Goal: Task Accomplishment & Management: Use online tool/utility

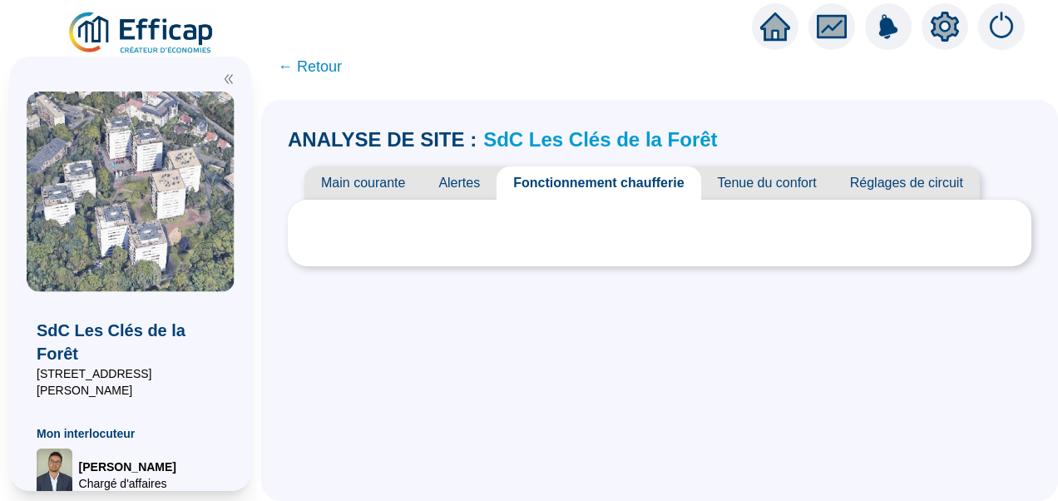
click at [228, 76] on icon "double-left" at bounding box center [229, 79] width 8 height 9
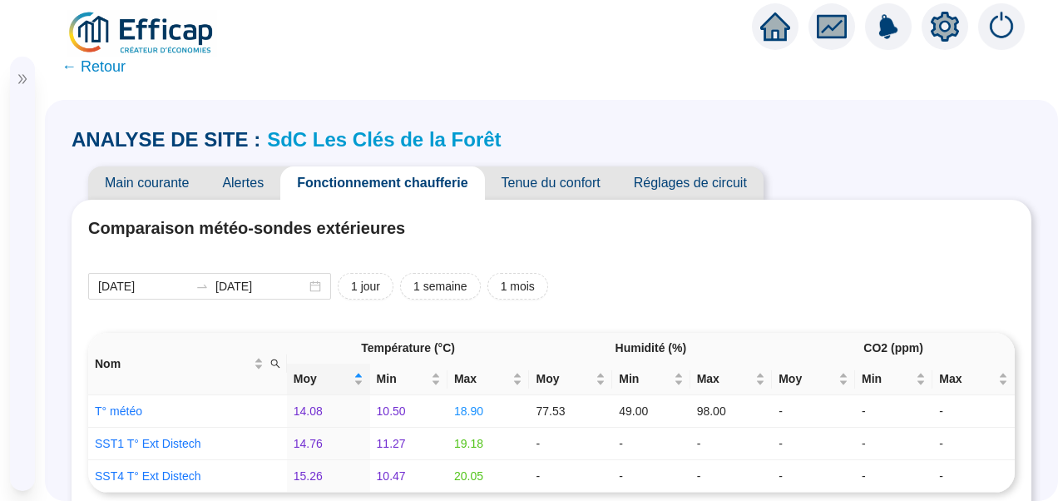
click at [555, 171] on span "Tenue du confort" at bounding box center [551, 182] width 132 height 33
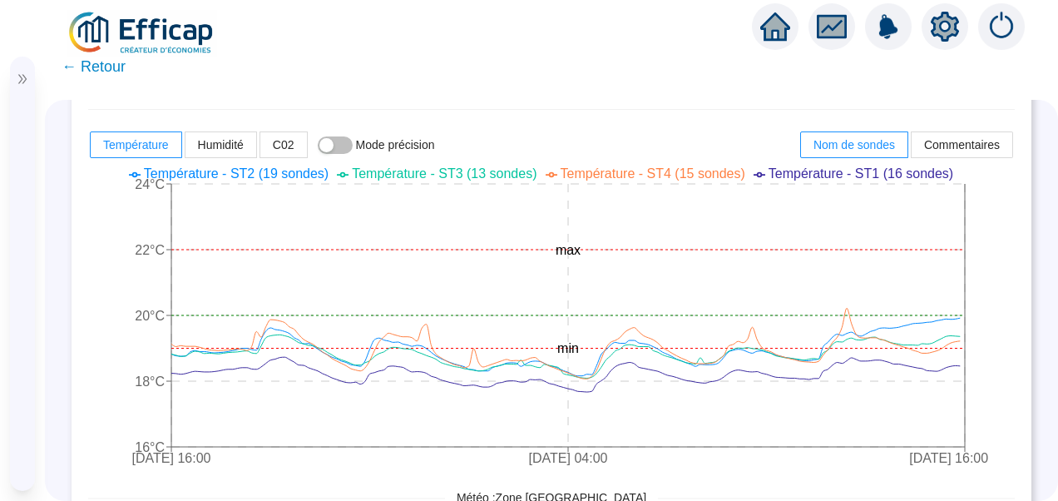
scroll to position [437, 0]
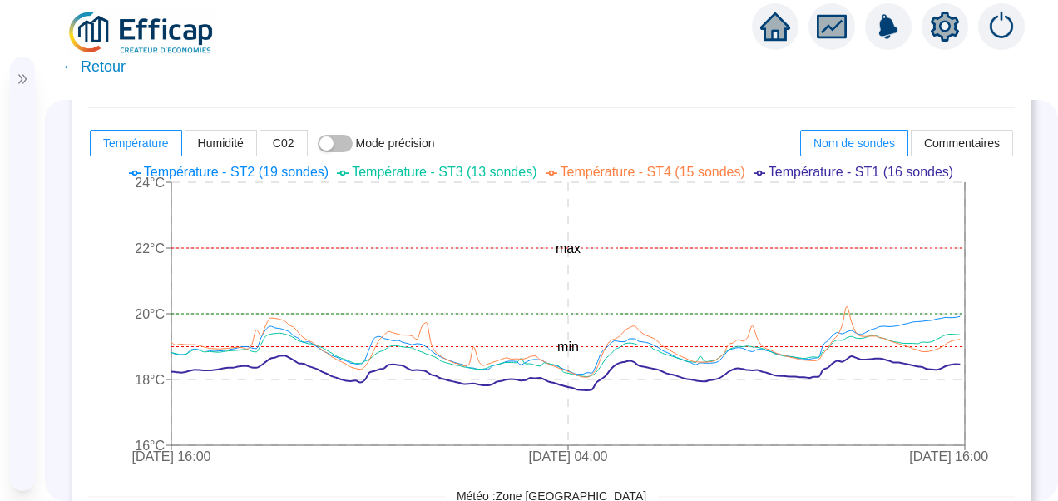
click at [856, 165] on span "Température - ST1 (16 sondes)" at bounding box center [860, 172] width 185 height 14
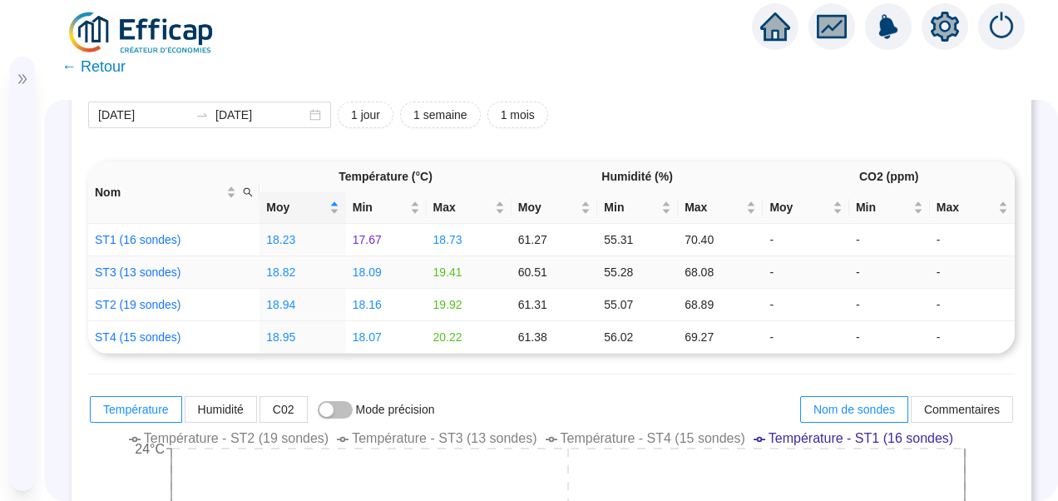
scroll to position [0, 0]
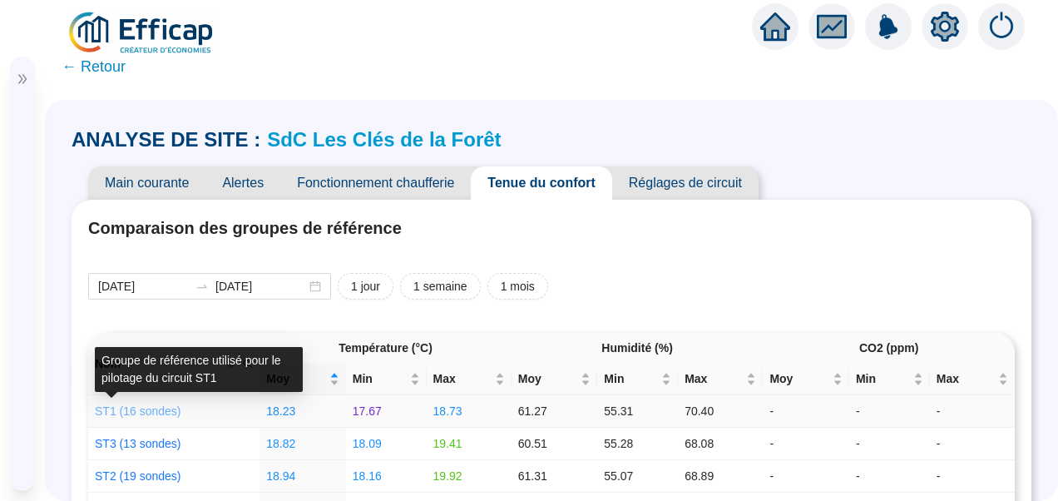
click at [138, 409] on link "ST1 (16 sondes)" at bounding box center [138, 410] width 86 height 13
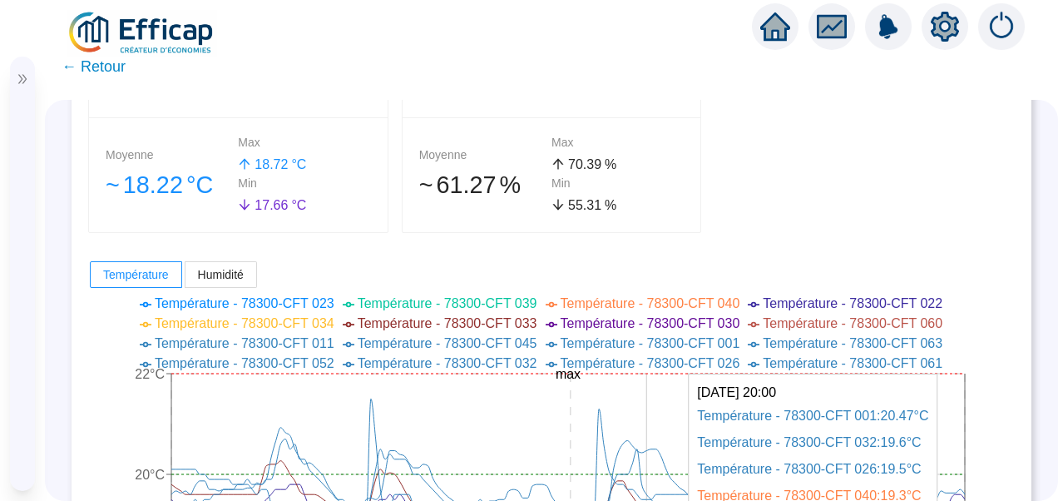
scroll to position [211, 0]
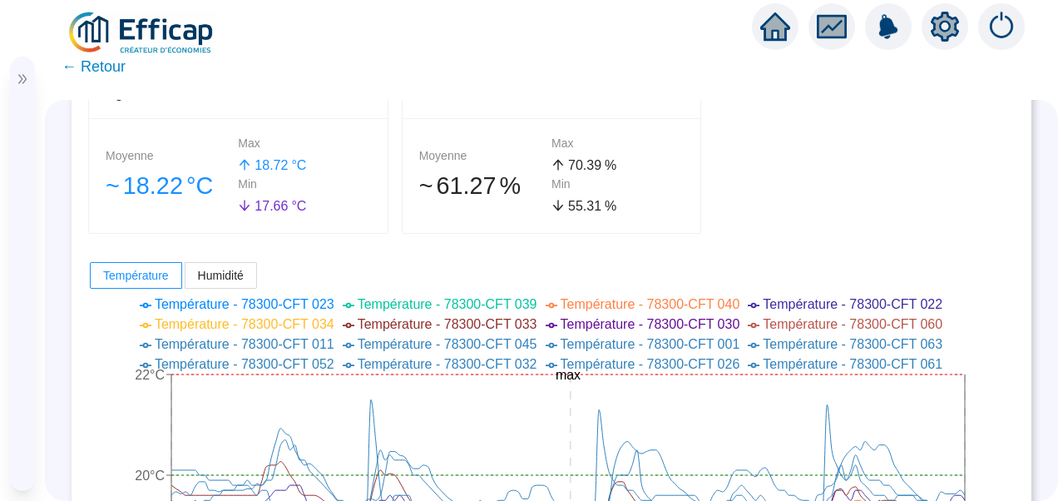
click at [98, 72] on span "← Retour" at bounding box center [94, 66] width 64 height 23
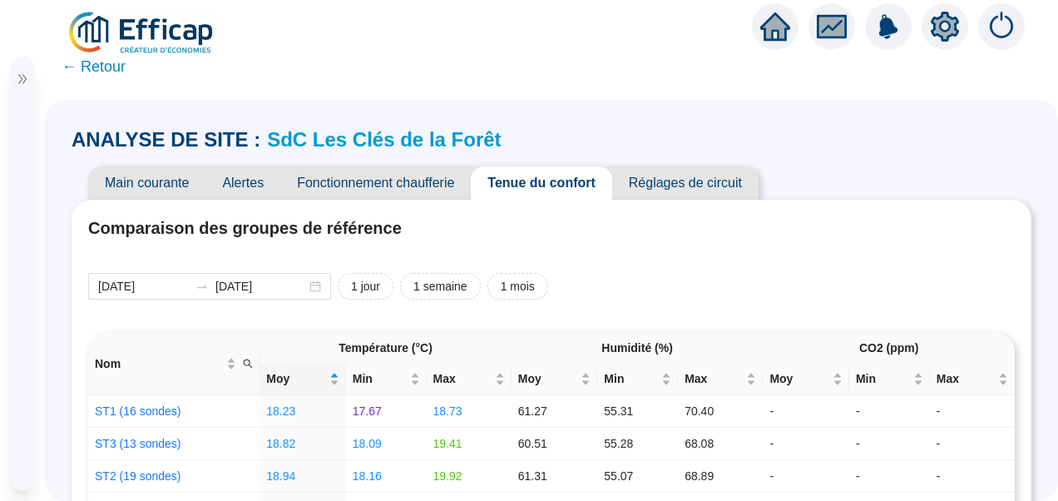
click at [950, 27] on icon "setting" at bounding box center [945, 27] width 12 height 12
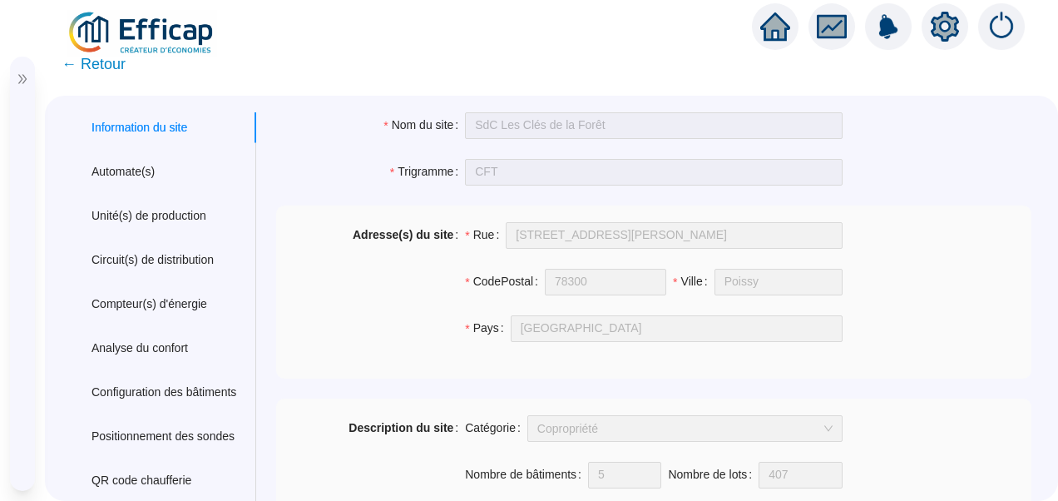
click at [90, 57] on span "← Retour" at bounding box center [94, 63] width 64 height 23
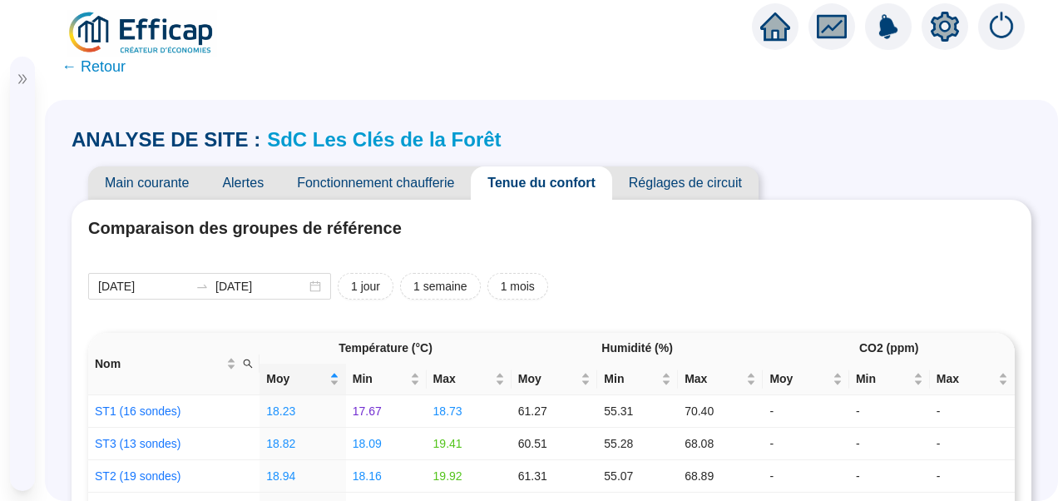
click at [420, 181] on span "Fonctionnement chaufferie" at bounding box center [375, 182] width 190 height 33
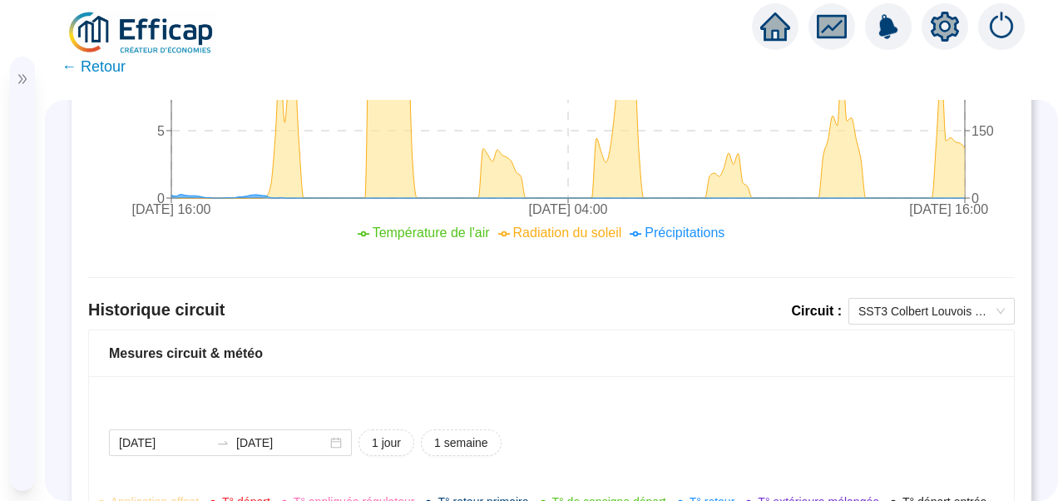
scroll to position [984, 0]
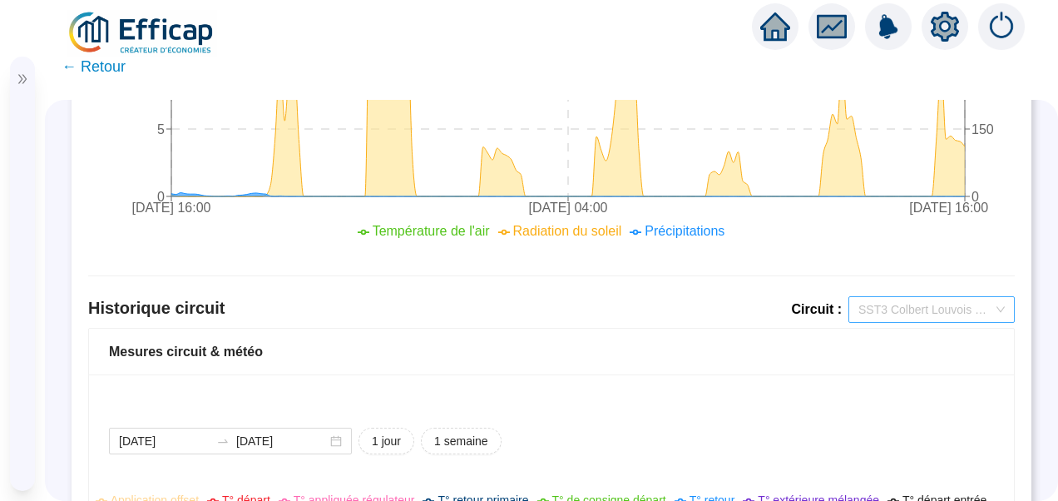
click at [921, 318] on span "SST3 Colbert Louvois ECS" at bounding box center [931, 309] width 146 height 25
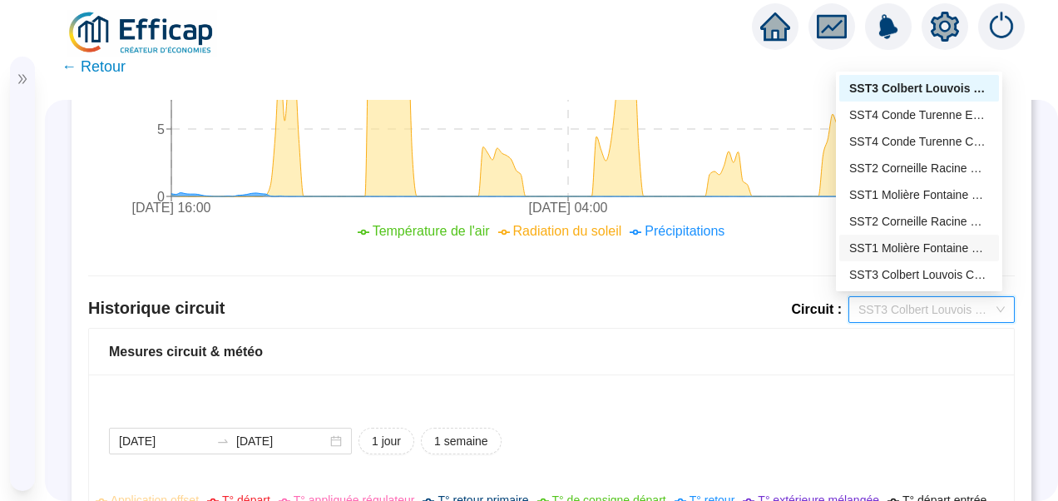
click at [907, 240] on div "SST1 Molière Fontaine Chauffage" at bounding box center [919, 248] width 140 height 17
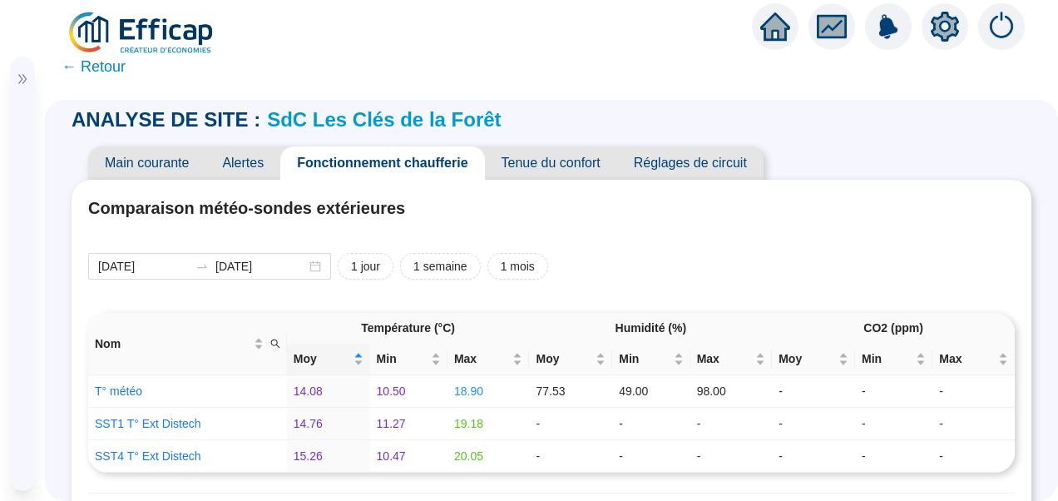
scroll to position [0, 0]
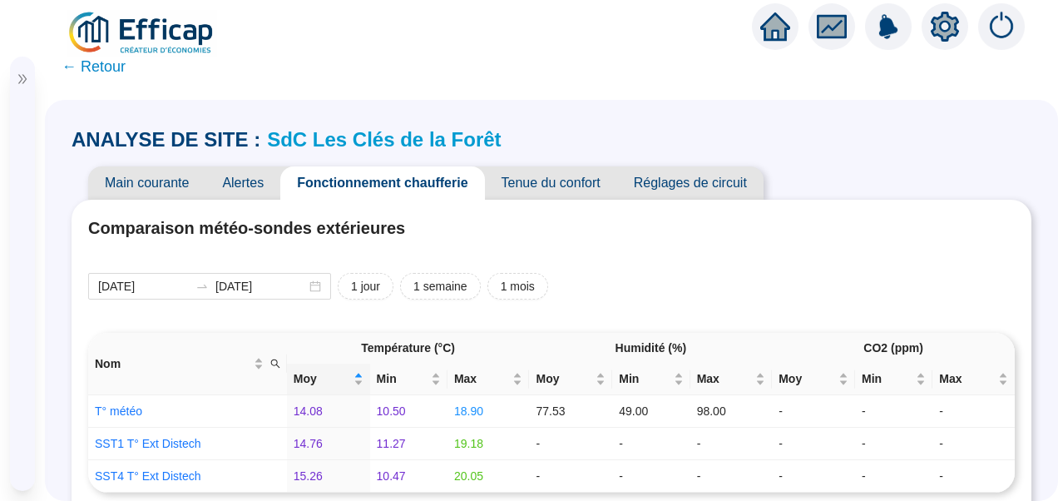
click at [682, 175] on span "Réglages de circuit" at bounding box center [690, 182] width 146 height 33
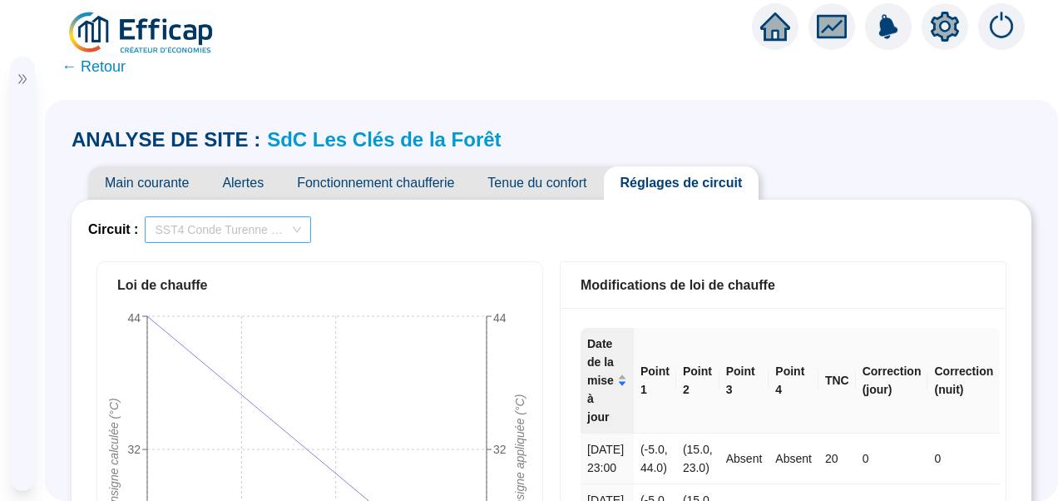
click at [254, 235] on span "SST4 Conde Turenne Chauffage" at bounding box center [228, 229] width 146 height 25
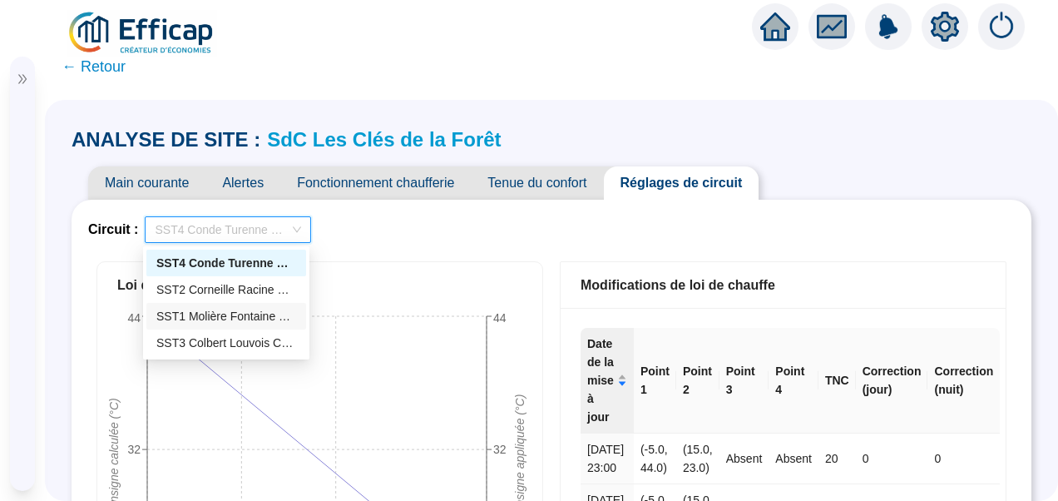
click at [203, 304] on div "SST1 Molière Fontaine Chauffage" at bounding box center [226, 316] width 160 height 27
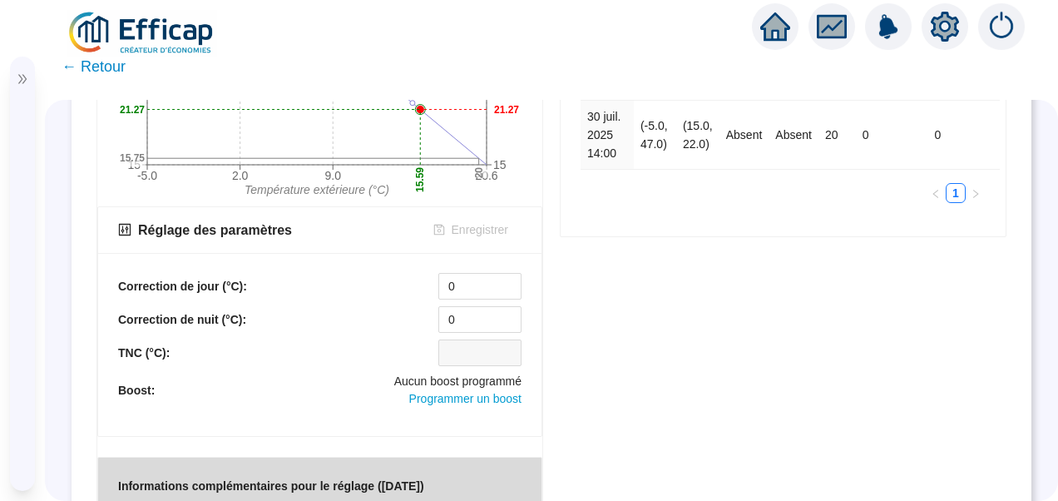
scroll to position [398, 0]
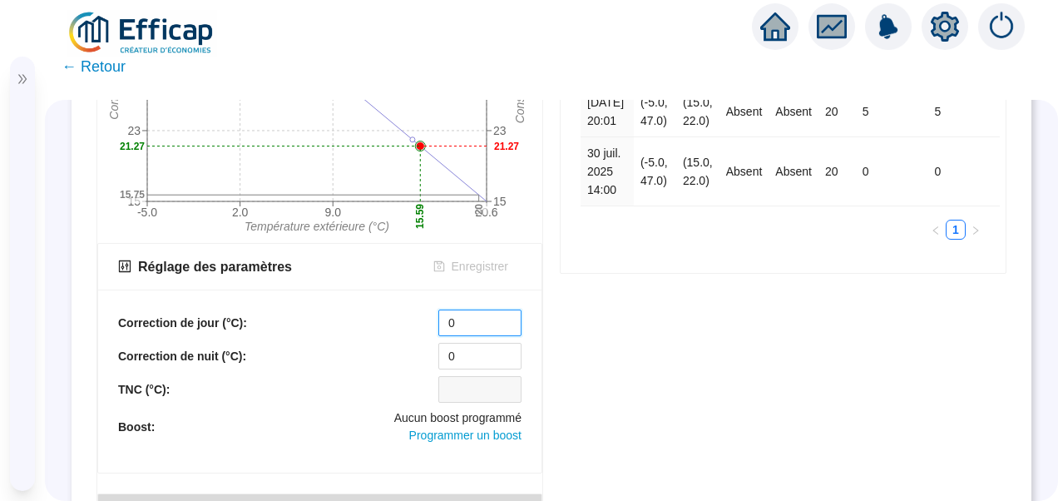
drag, startPoint x: 469, startPoint y: 316, endPoint x: 420, endPoint y: 316, distance: 49.1
click at [420, 316] on div "Correction de jour (°C): 0" at bounding box center [319, 322] width 403 height 27
type input "7"
drag, startPoint x: 464, startPoint y: 316, endPoint x: 403, endPoint y: 312, distance: 60.9
click at [403, 312] on div "Correction de jour (°C): 7" at bounding box center [319, 322] width 403 height 27
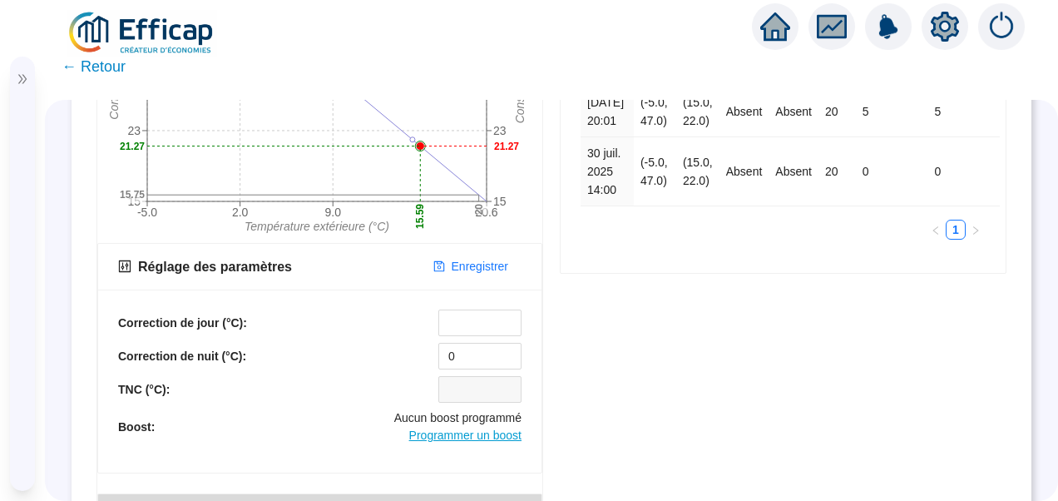
type input "7"
click at [439, 440] on span "Programmer un boost" at bounding box center [465, 434] width 112 height 13
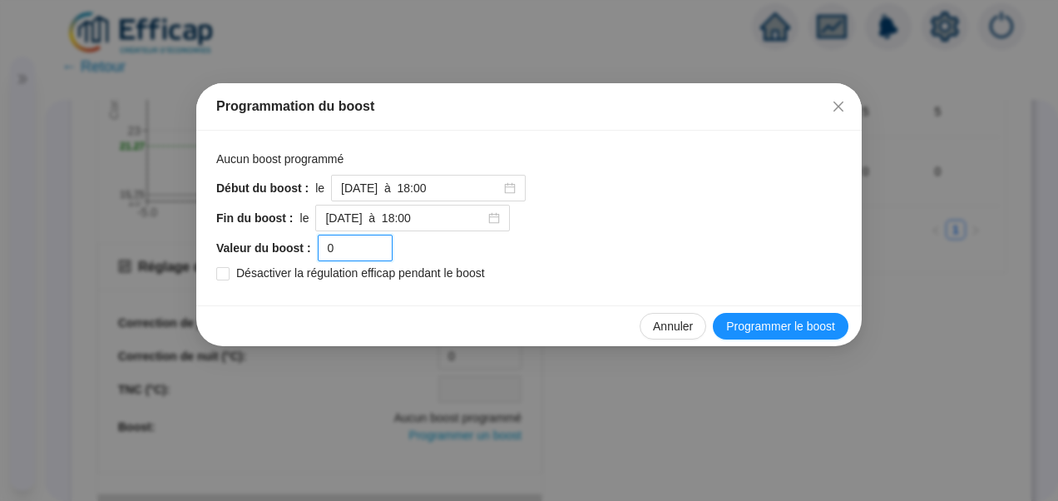
drag, startPoint x: 348, startPoint y: 245, endPoint x: 288, endPoint y: 237, distance: 60.5
click at [288, 237] on div "Valeur du boost : 0" at bounding box center [528, 248] width 625 height 27
type input "7"
click at [467, 181] on input "[DATE] à 18:00" at bounding box center [421, 188] width 160 height 17
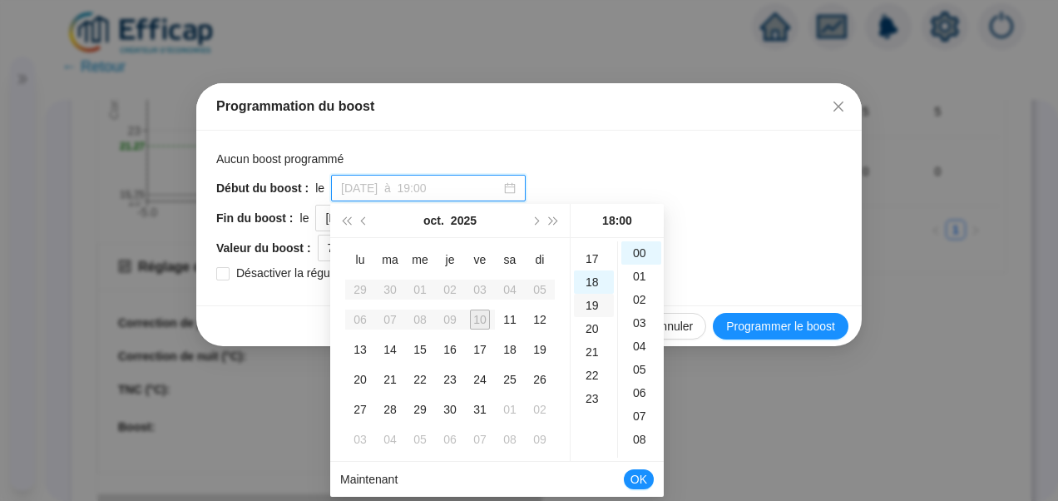
scroll to position [388, 0]
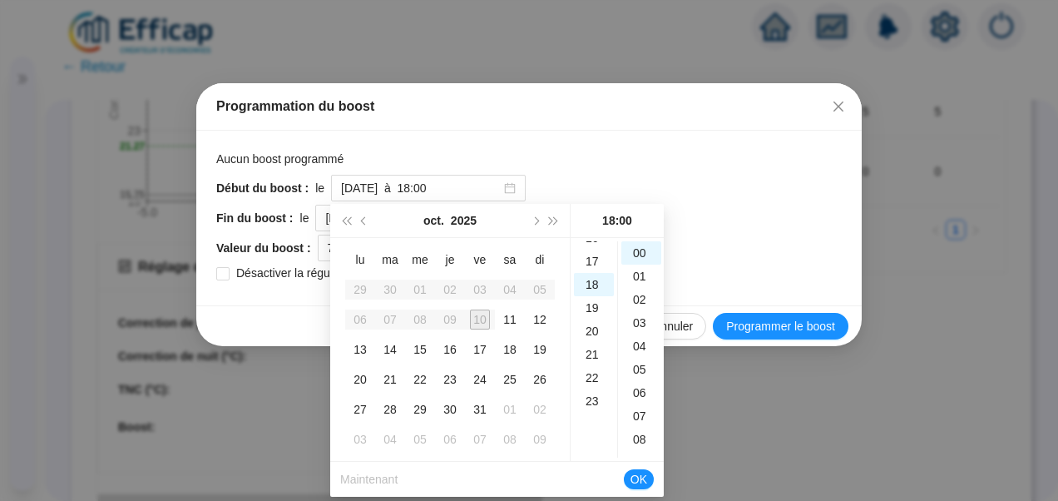
click at [374, 479] on li "Maintenant" at bounding box center [368, 479] width 57 height 32
click at [364, 481] on link "Maintenant" at bounding box center [368, 478] width 57 height 13
click at [639, 276] on div "37" at bounding box center [641, 275] width 40 height 23
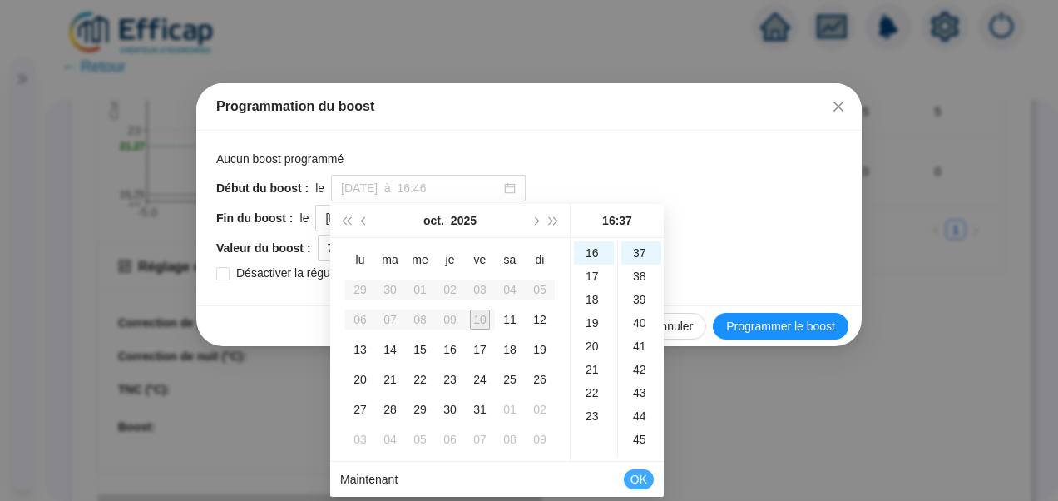
type input "[DATE] à 16:37"
click at [646, 485] on span "OK" at bounding box center [638, 479] width 17 height 32
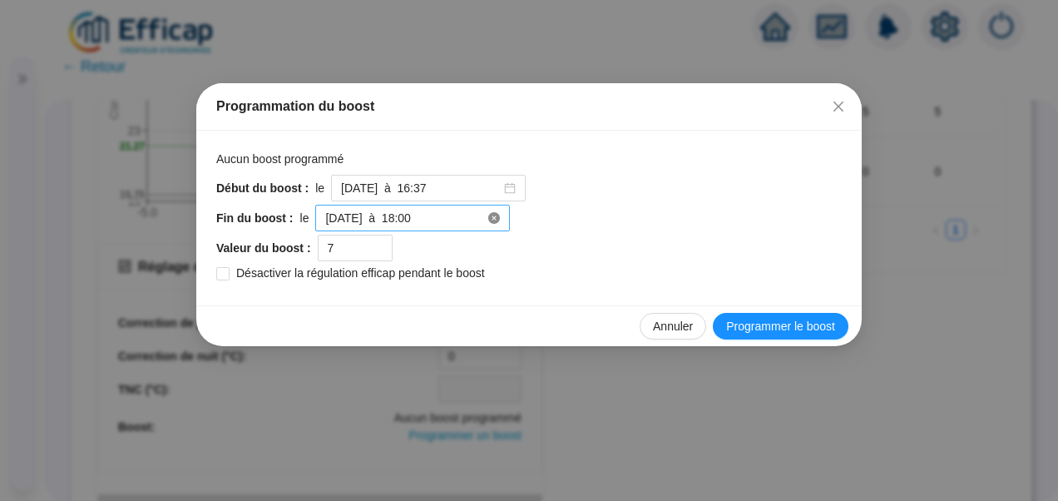
click at [488, 215] on icon "close-circle" at bounding box center [494, 218] width 12 height 12
click at [426, 219] on input at bounding box center [405, 218] width 160 height 17
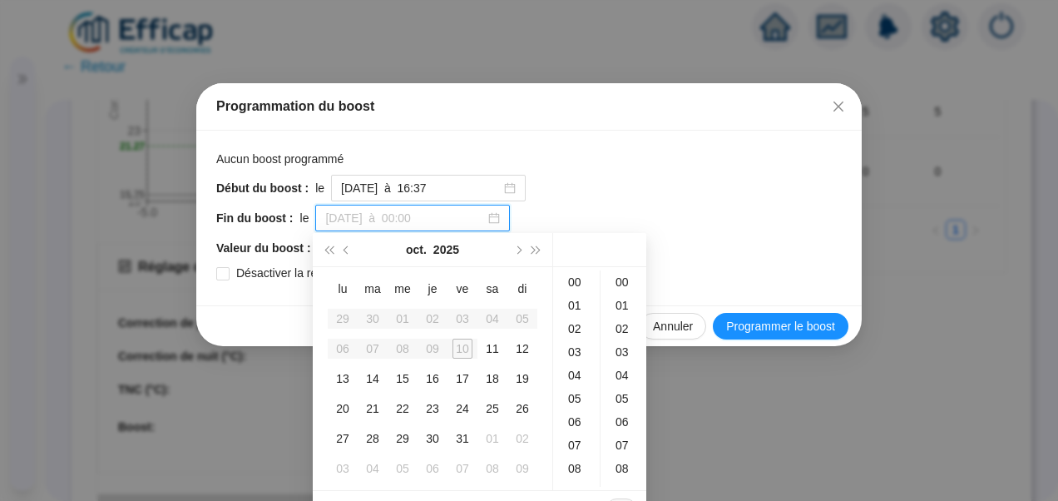
type input "[DATE] à 00:00"
click at [464, 353] on div "10" at bounding box center [462, 348] width 20 height 20
type input "[DATE] à 00:00"
click at [485, 349] on div "11" at bounding box center [492, 348] width 20 height 20
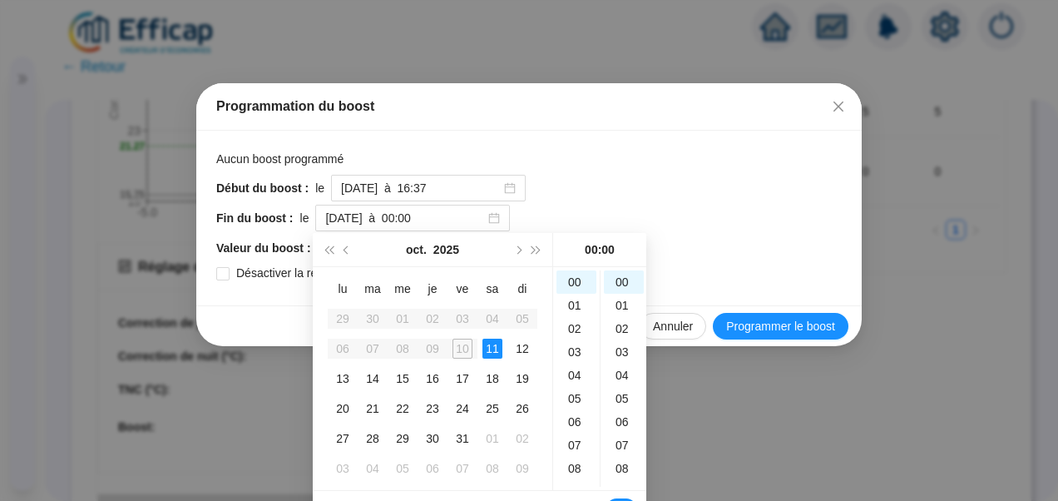
click at [459, 348] on div "10" at bounding box center [462, 348] width 20 height 20
click at [582, 356] on div "03" at bounding box center [576, 351] width 40 height 23
click at [579, 446] on div "18" at bounding box center [576, 448] width 40 height 23
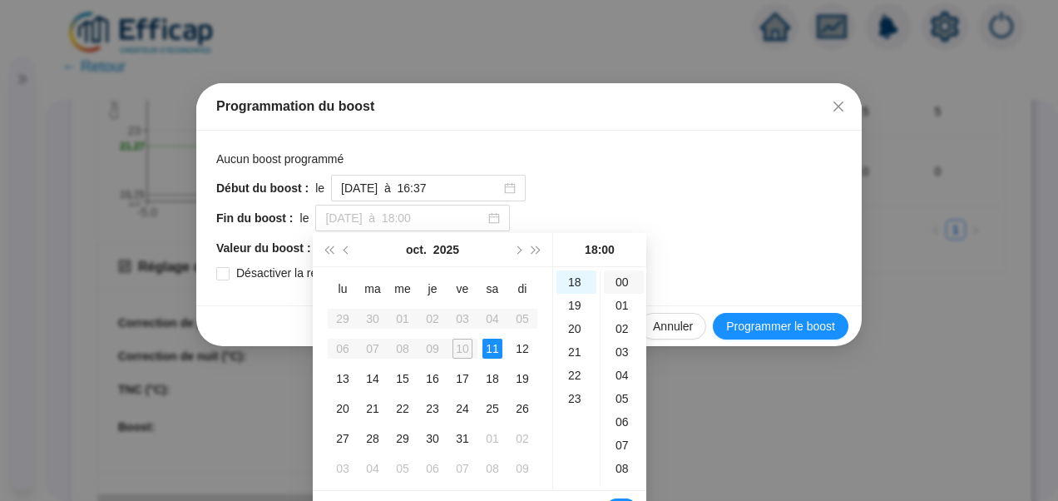
click at [623, 279] on div "00" at bounding box center [624, 281] width 40 height 23
click at [462, 348] on div "10" at bounding box center [462, 348] width 20 height 20
type input "[DATE] à 18:00"
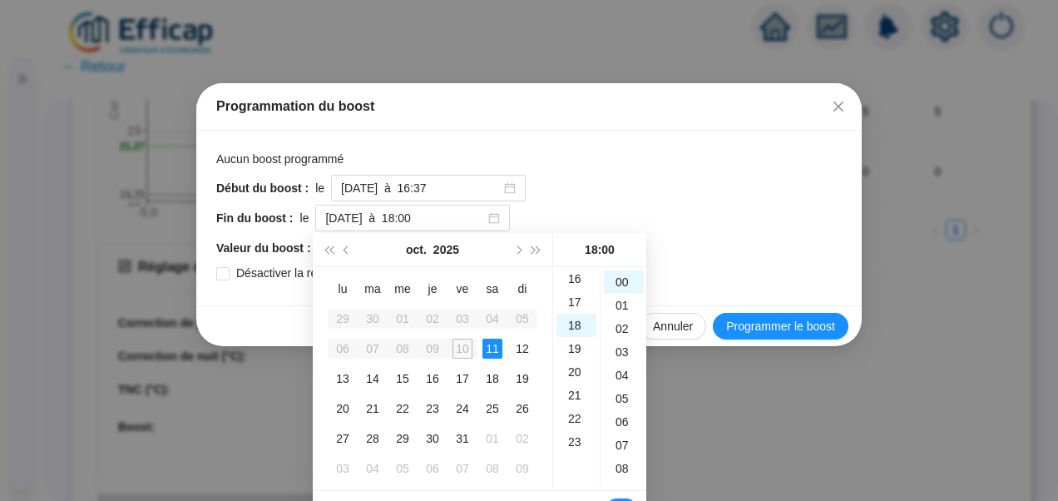
click at [687, 224] on div "Fin du boost : le [DATE] à 18:00" at bounding box center [528, 218] width 625 height 27
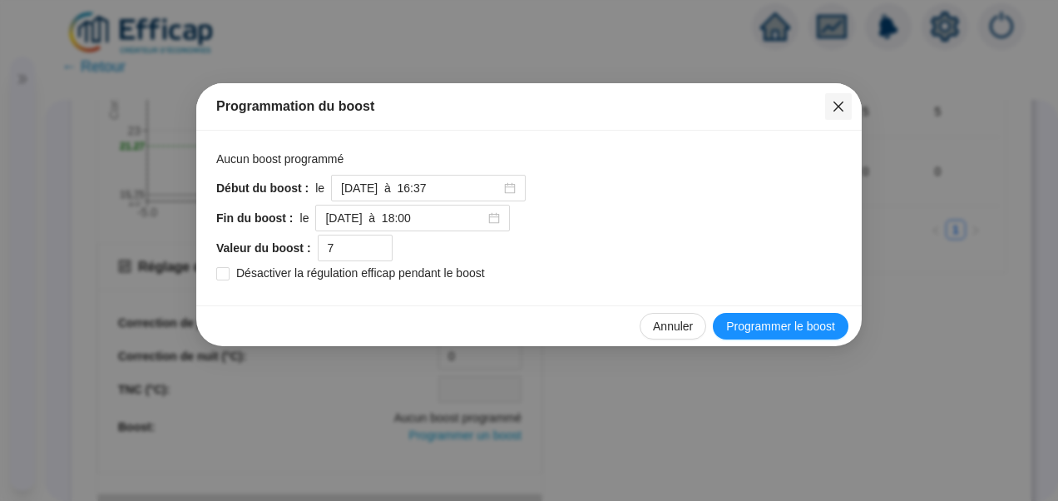
click at [841, 101] on icon "close" at bounding box center [838, 106] width 13 height 13
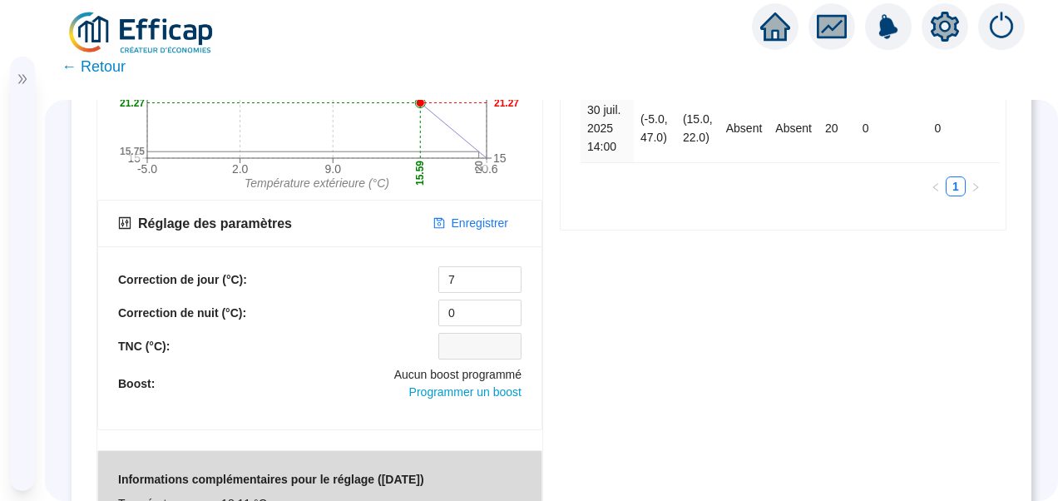
scroll to position [464, 0]
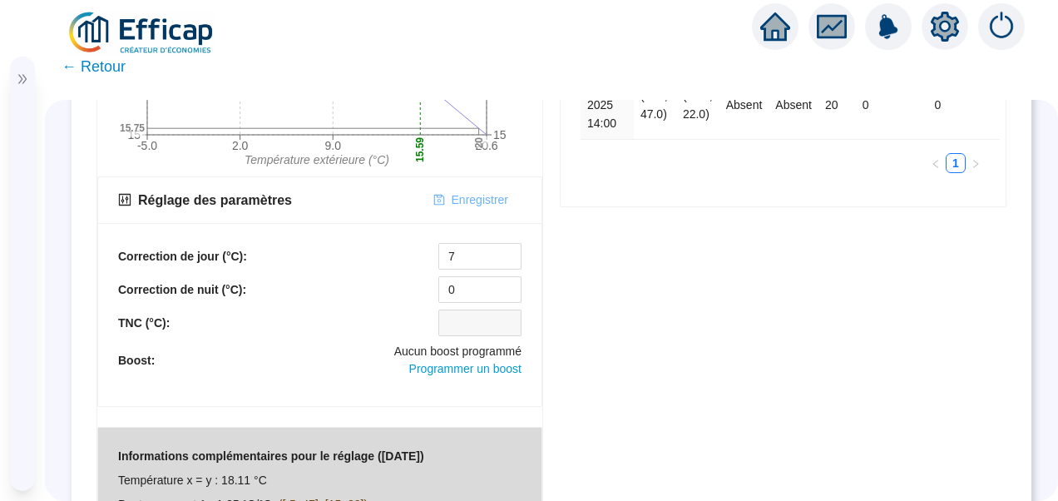
click at [472, 197] on span "Enregistrer" at bounding box center [480, 199] width 57 height 17
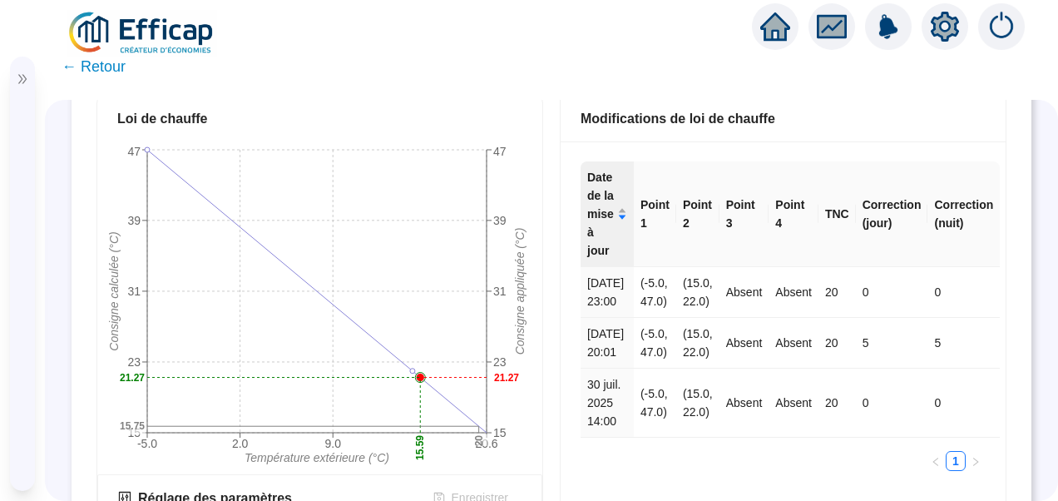
scroll to position [0, 0]
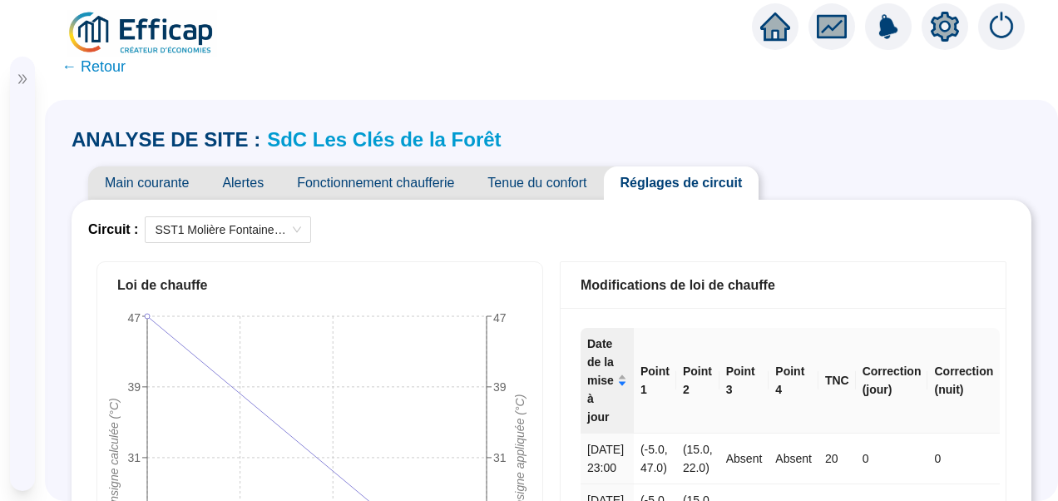
click at [150, 182] on span "Main courante" at bounding box center [146, 182] width 117 height 33
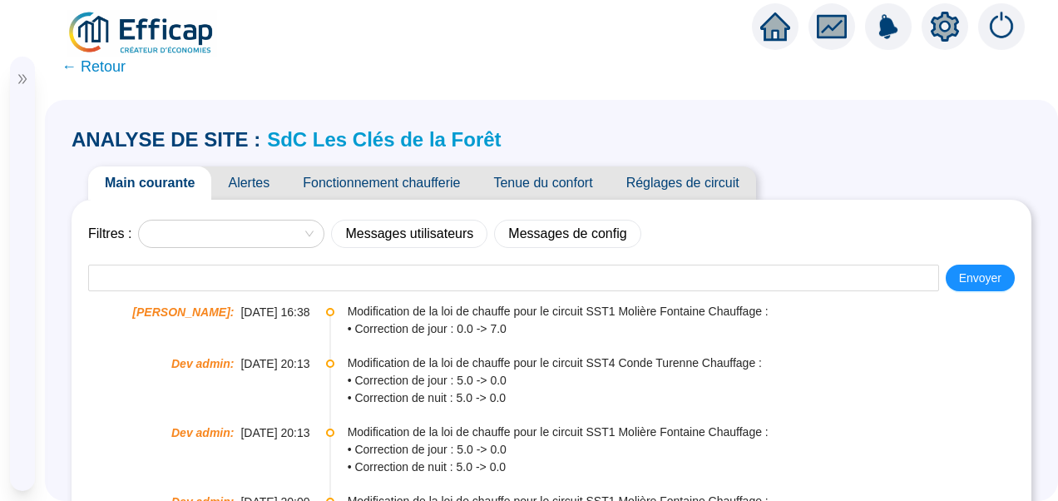
click at [23, 77] on icon "double-right" at bounding box center [22, 79] width 8 height 9
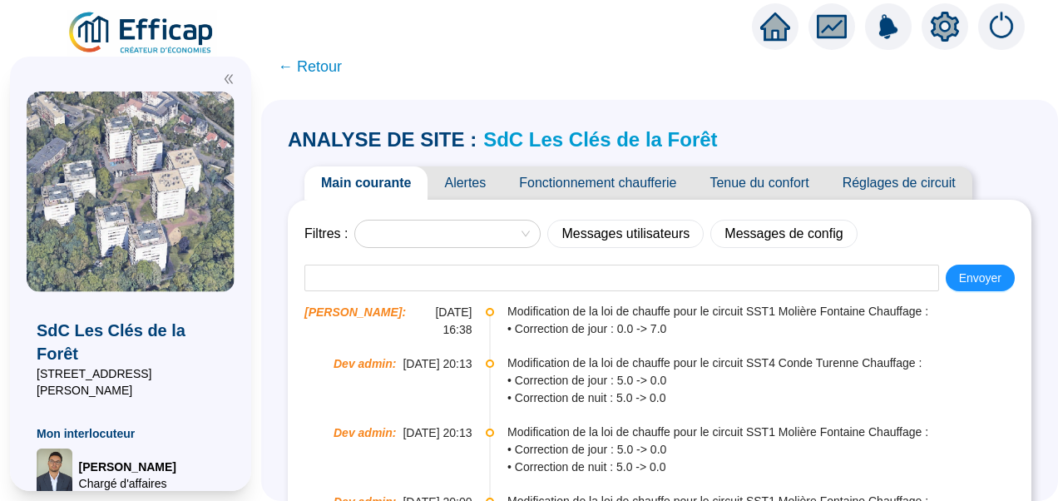
click at [179, 26] on img at bounding box center [142, 33] width 151 height 47
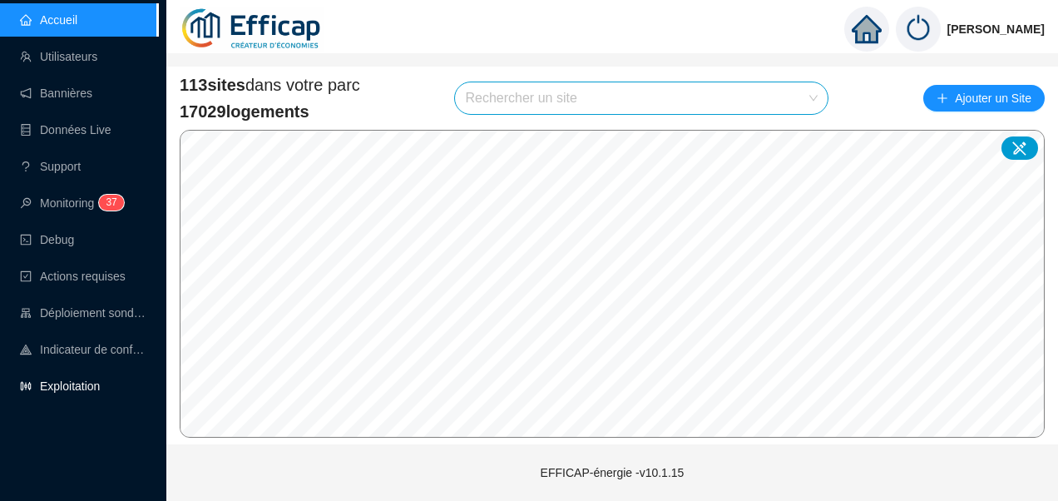
click at [54, 379] on link "Exploitation" at bounding box center [60, 385] width 80 height 13
